Goal: Entertainment & Leisure: Consume media (video, audio)

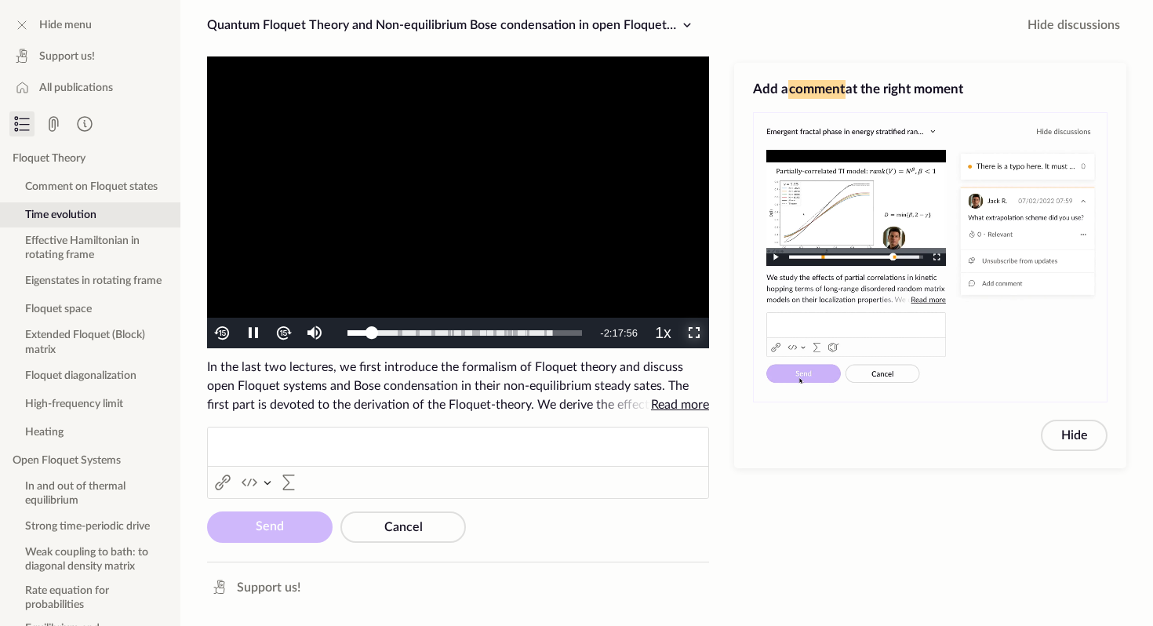
click at [694, 333] on span "Video Player" at bounding box center [694, 333] width 0 height 0
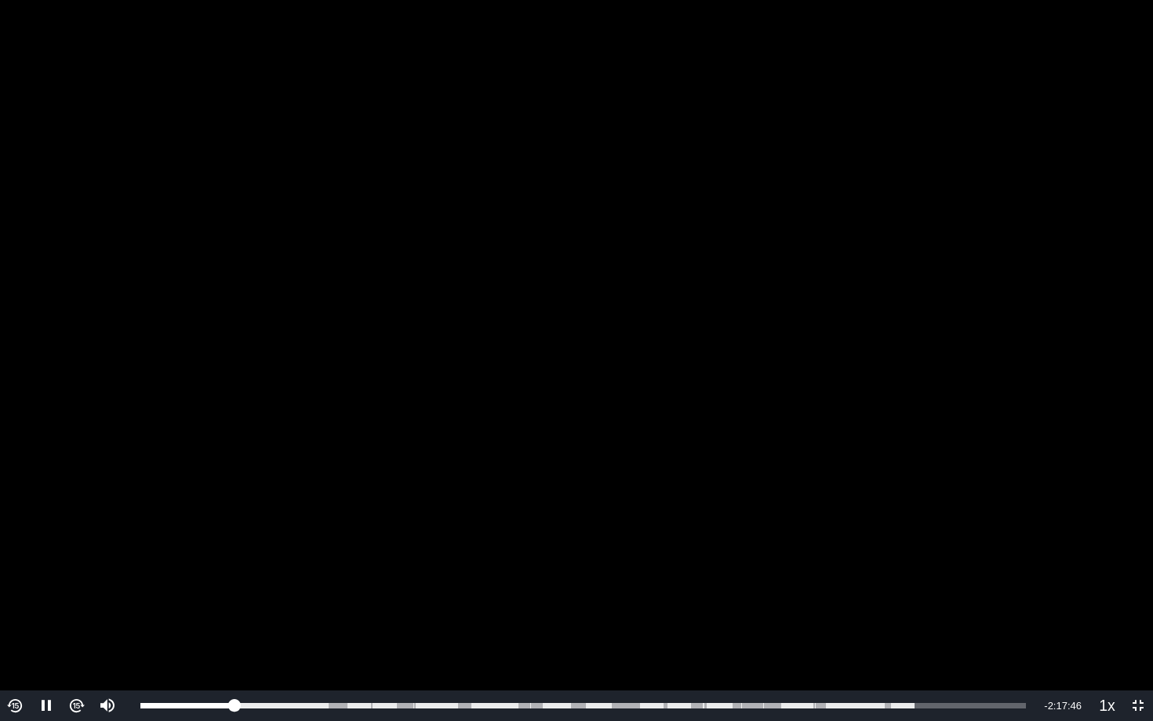
click at [22, 625] on button "Video Player" at bounding box center [15, 706] width 31 height 31
click at [19, 625] on img "Video Player" at bounding box center [15, 706] width 18 height 18
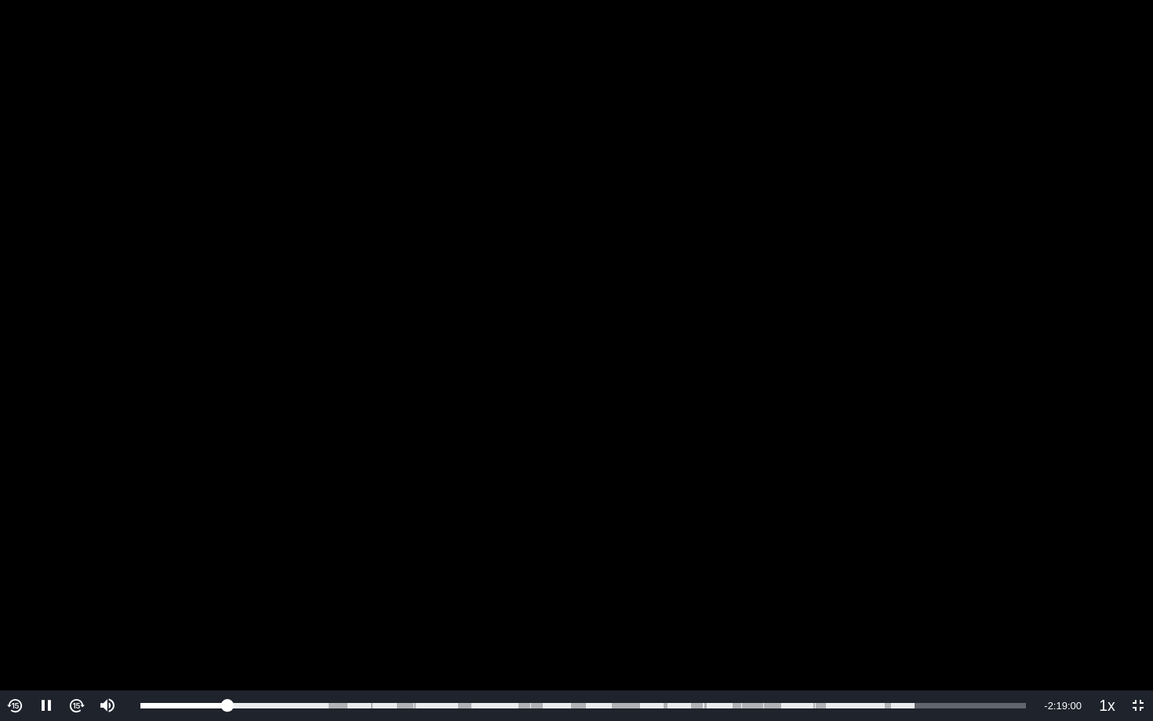
click at [19, 625] on img "Video Player" at bounding box center [15, 706] width 18 height 18
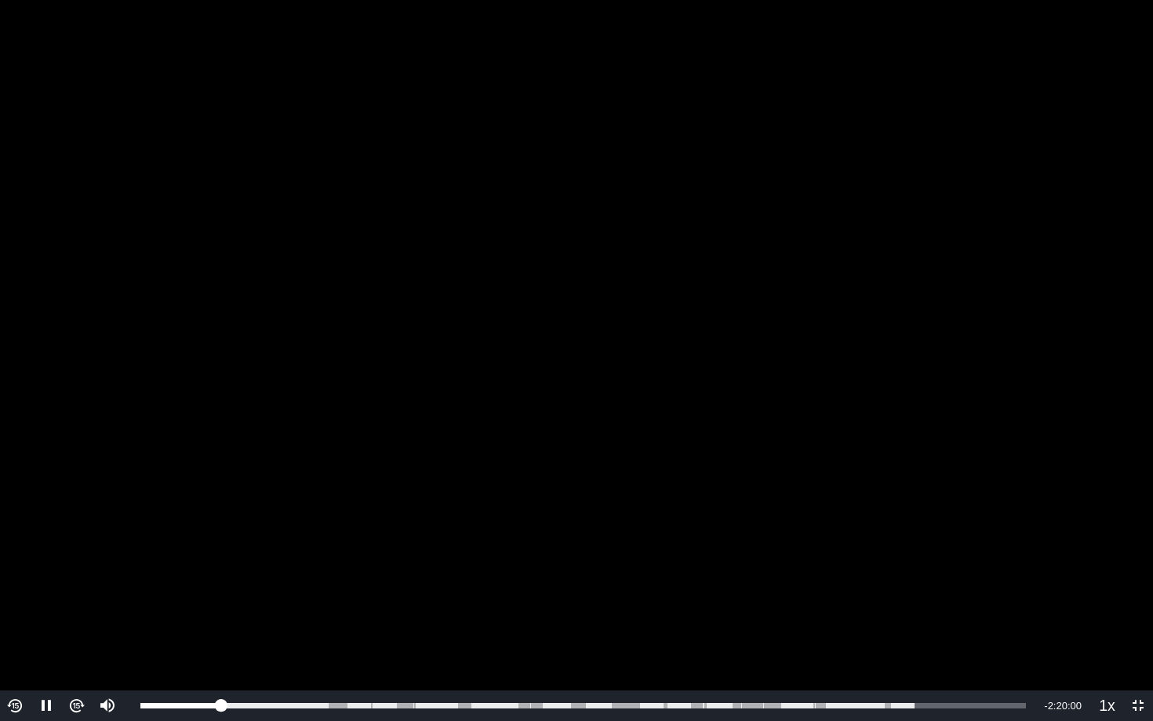
click at [19, 625] on img "Video Player" at bounding box center [15, 706] width 18 height 18
click at [13, 625] on img "Video Player" at bounding box center [15, 706] width 18 height 18
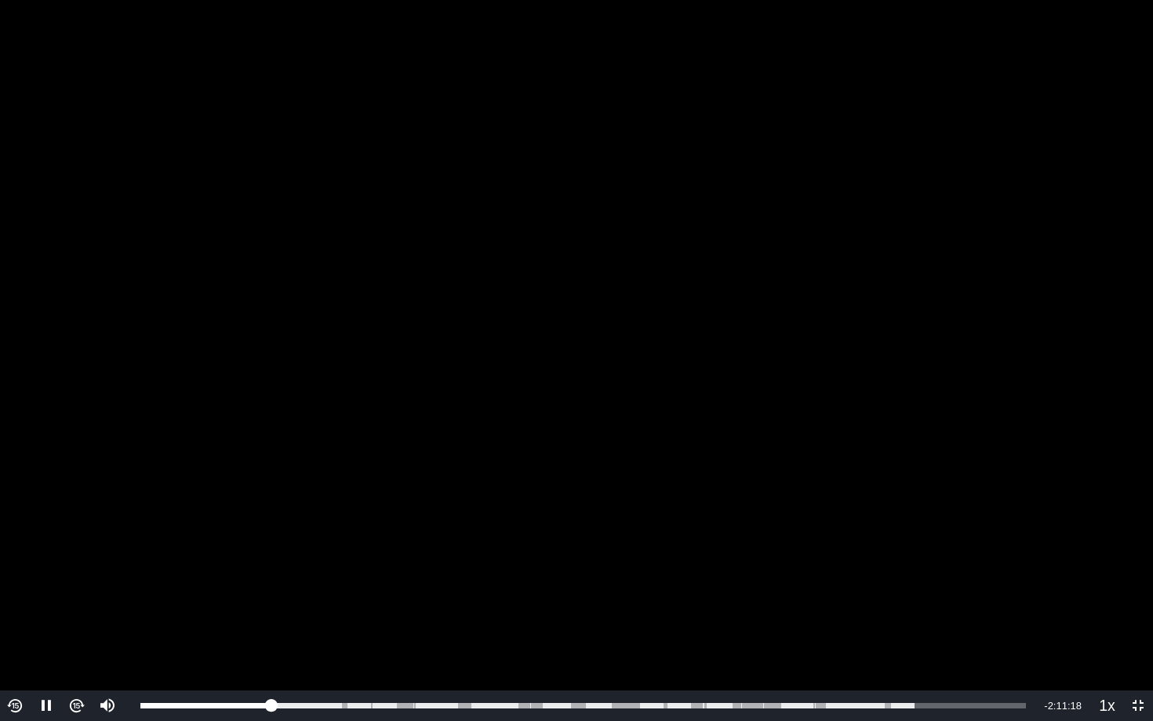
click at [13, 625] on img "Video Player" at bounding box center [15, 706] width 18 height 18
click at [277, 625] on div "0:23:45" at bounding box center [277, 705] width 1 height 5
click at [2, 625] on button "Video Player" at bounding box center [15, 706] width 31 height 31
click at [15, 625] on img "Video Player" at bounding box center [15, 706] width 18 height 18
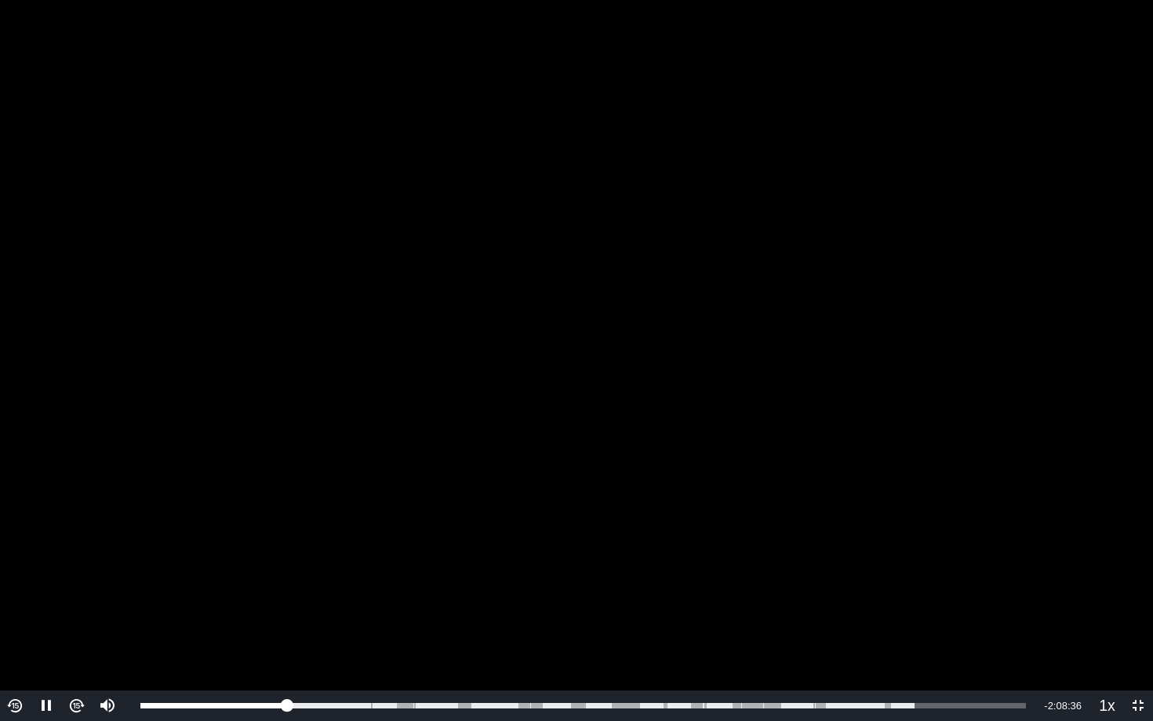
click at [15, 625] on img "Video Player" at bounding box center [15, 706] width 18 height 18
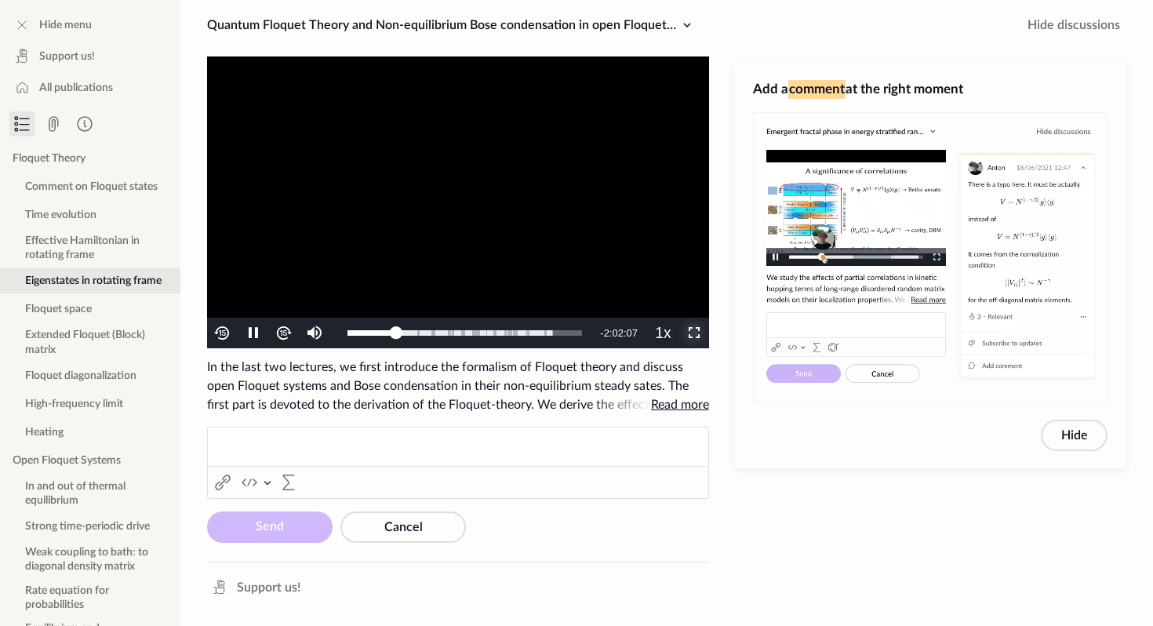
click at [694, 333] on span "Video Player" at bounding box center [694, 333] width 0 height 0
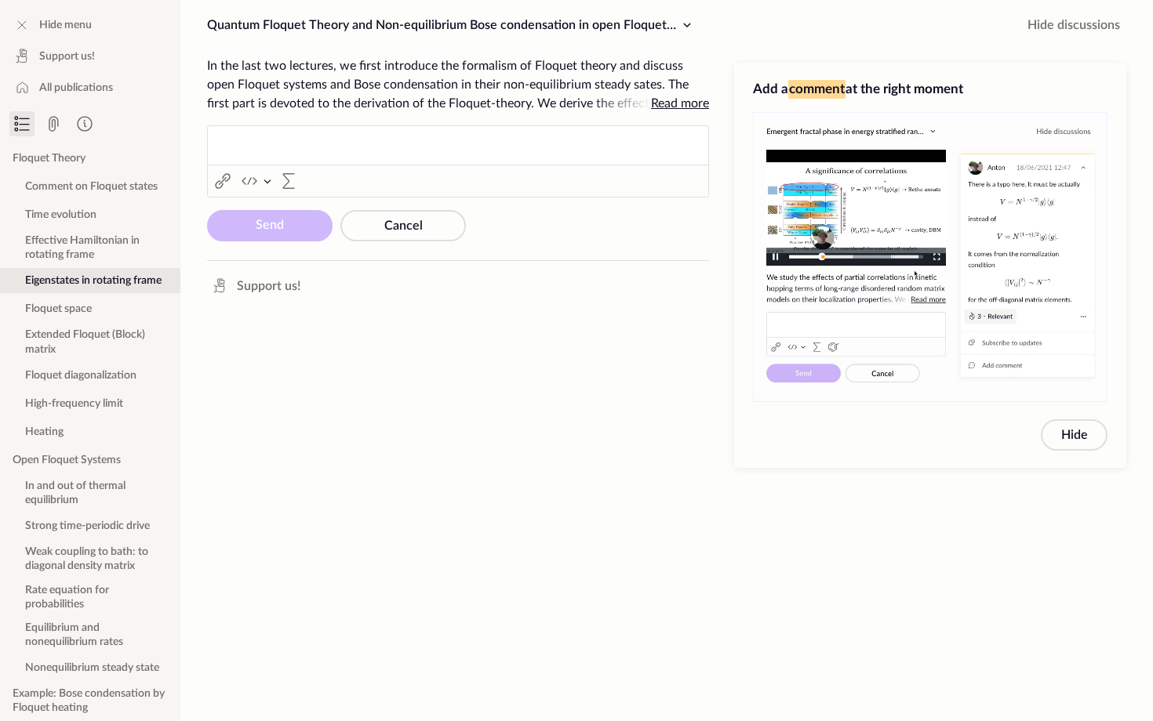
click at [678, 26] on button "Non-Fullscreen" at bounding box center [693, 41] width 31 height 31
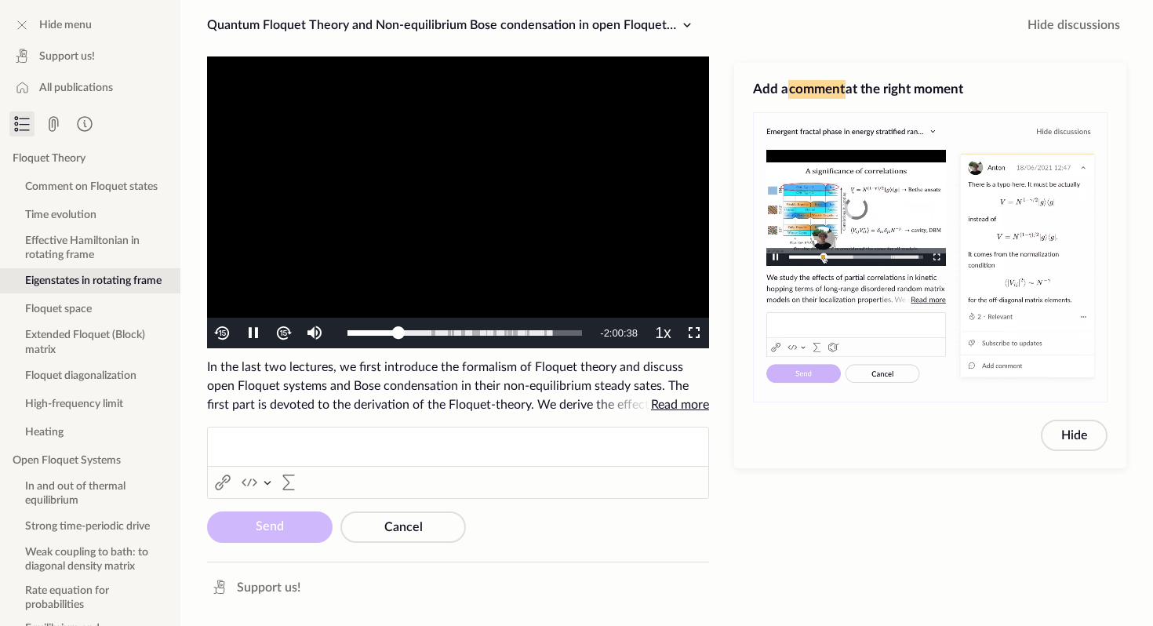
click at [494, 180] on video "To view this video please enable JavaScript, and consider upgrading to a web br…" at bounding box center [458, 202] width 502 height 292
